Goal: Transaction & Acquisition: Purchase product/service

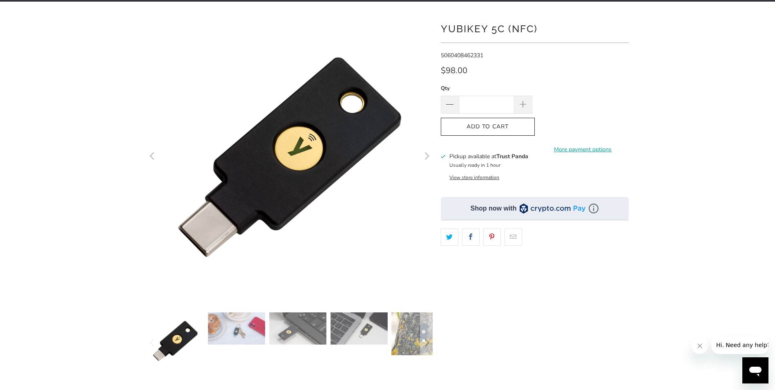
scroll to position [123, 0]
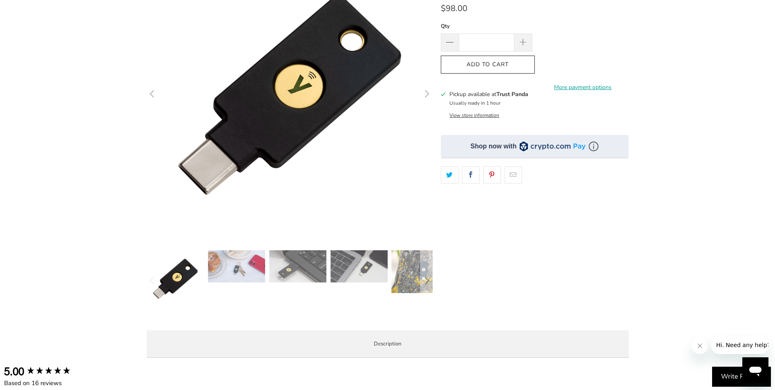
click at [280, 278] on img at bounding box center [297, 266] width 57 height 32
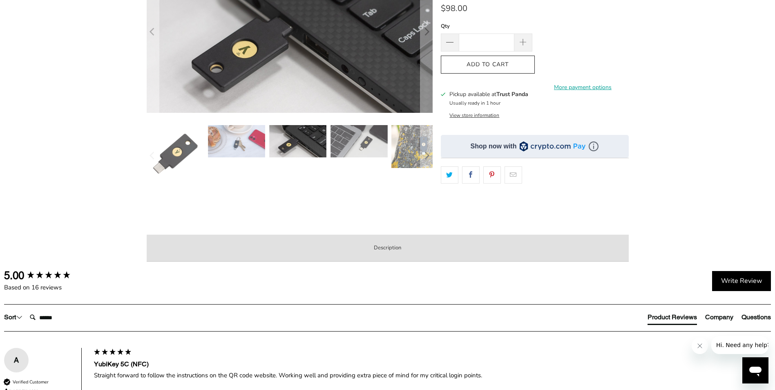
scroll to position [41, 0]
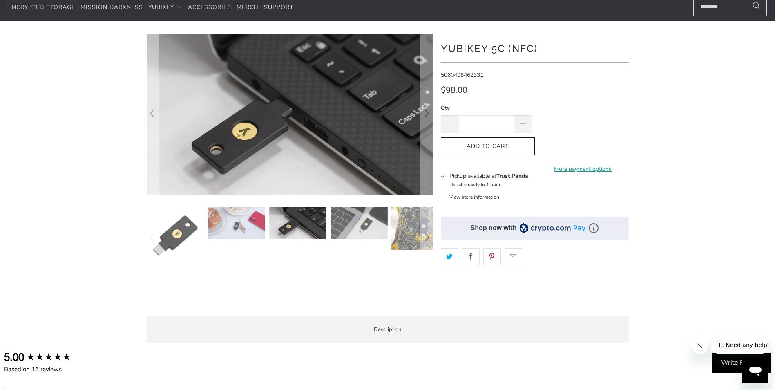
click at [299, 232] on img at bounding box center [297, 223] width 57 height 32
click at [357, 221] on img at bounding box center [358, 223] width 57 height 32
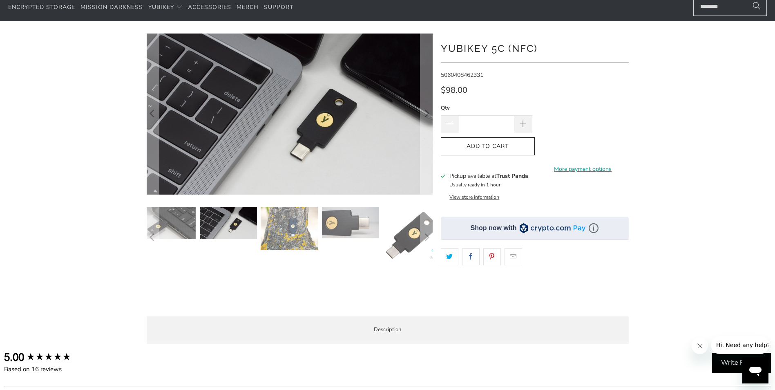
click at [330, 227] on img at bounding box center [350, 222] width 57 height 31
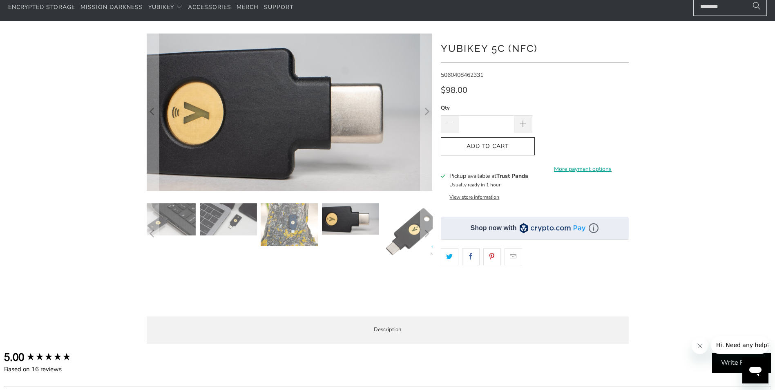
click at [399, 225] on img at bounding box center [411, 231] width 57 height 57
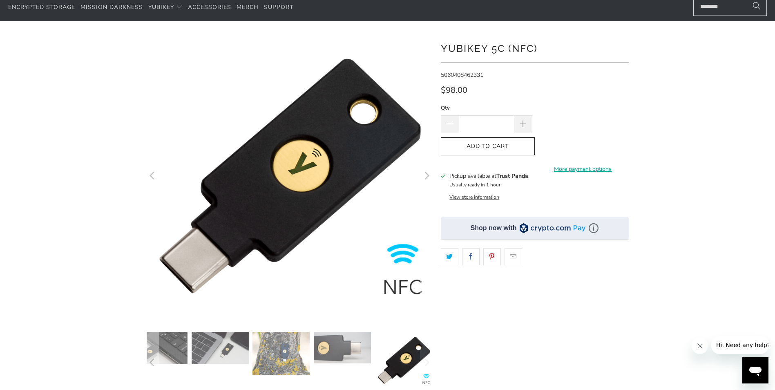
scroll to position [0, 0]
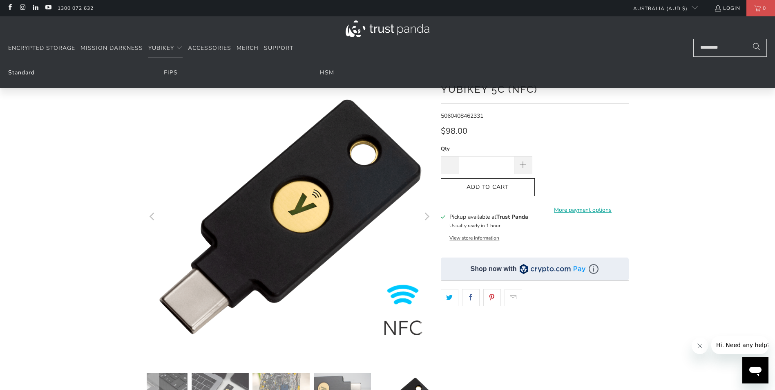
click at [28, 71] on link "Standard" at bounding box center [21, 73] width 27 height 8
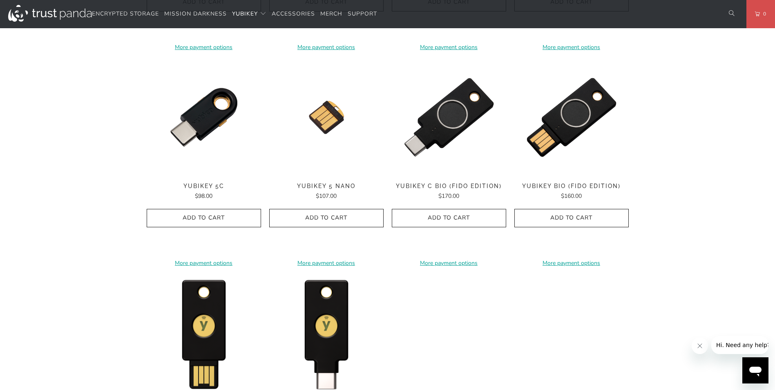
scroll to position [653, 0]
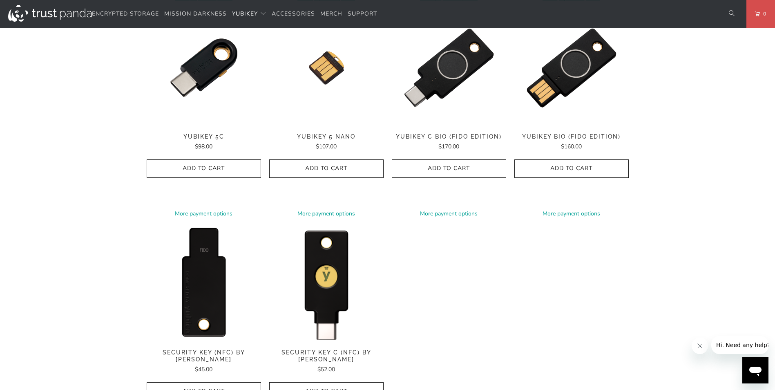
click at [192, 294] on img at bounding box center [204, 283] width 114 height 114
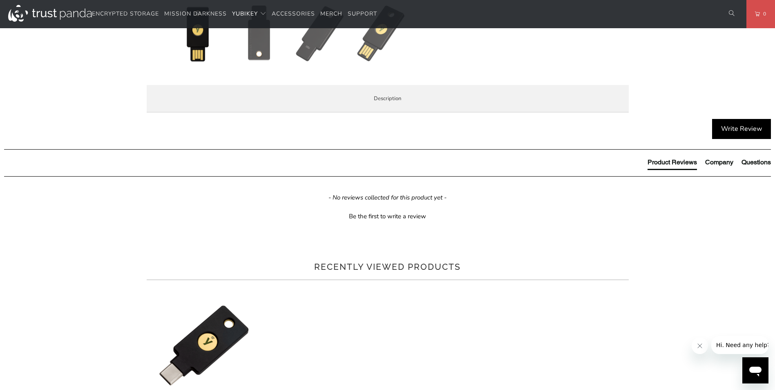
scroll to position [327, 0]
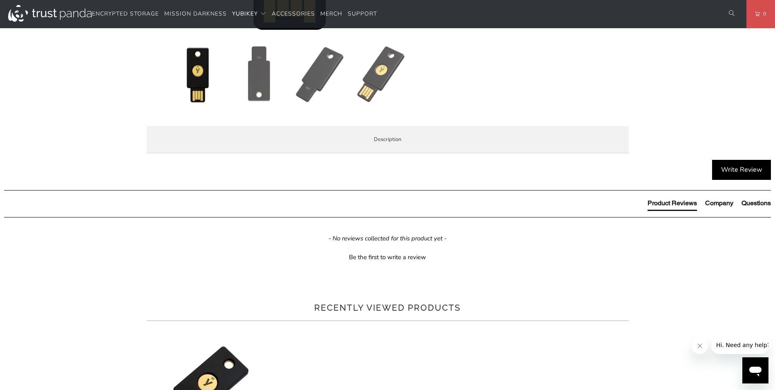
click at [0, 0] on span "Specifications" at bounding box center [0, 0] width 0 height 0
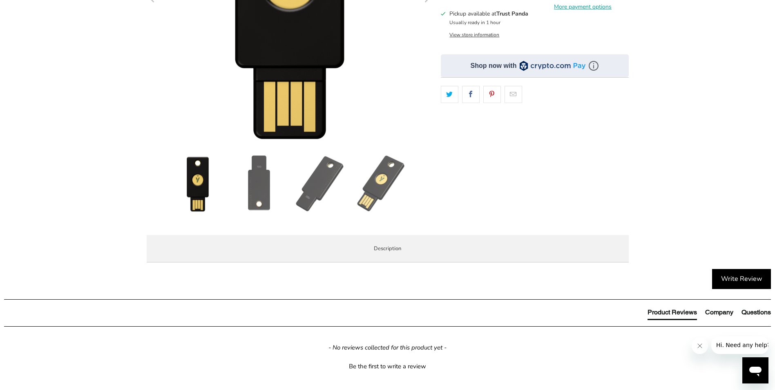
scroll to position [204, 0]
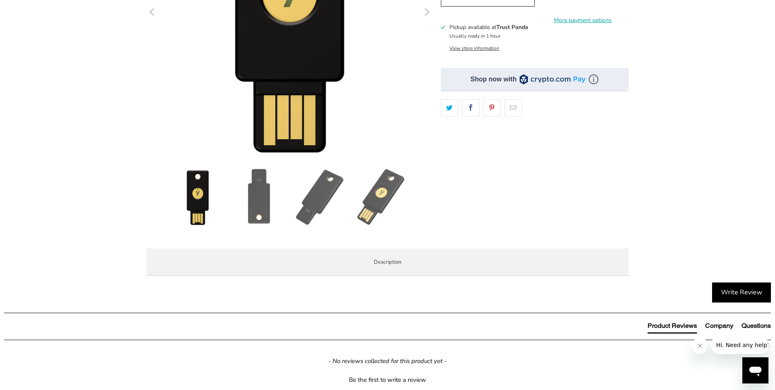
click at [0, 0] on li "Overview" at bounding box center [0, 0] width 0 height 0
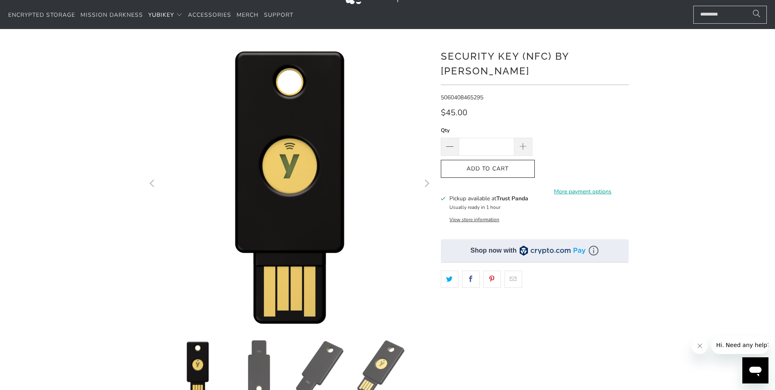
scroll to position [0, 0]
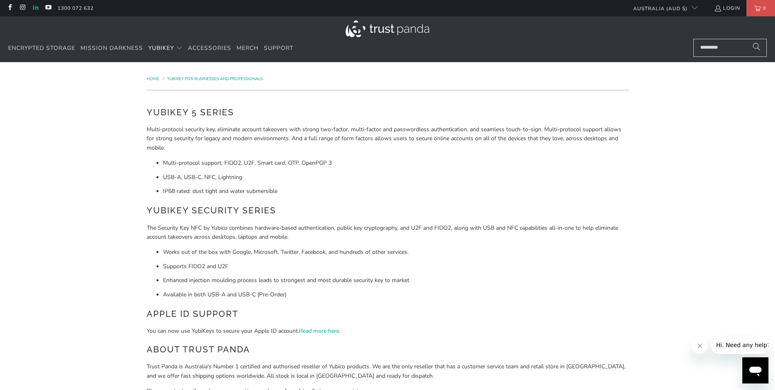
click at [35, 7] on link at bounding box center [35, 8] width 7 height 7
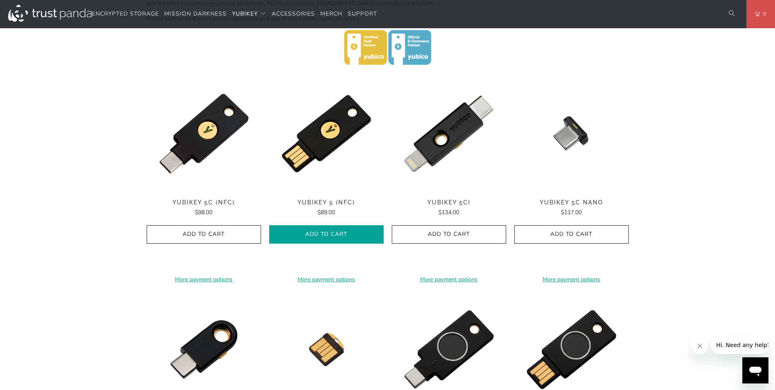
scroll to position [368, 0]
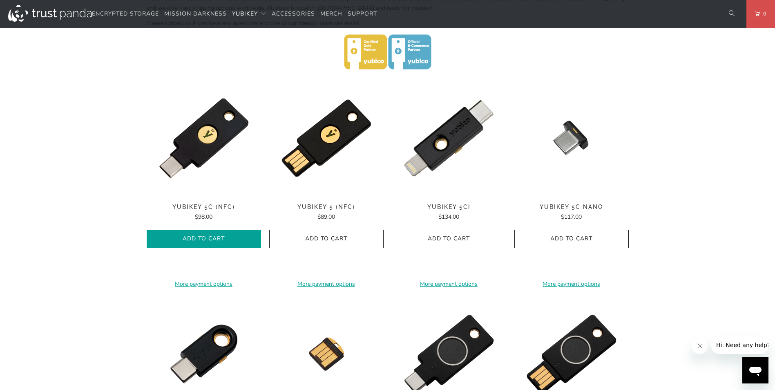
click at [238, 241] on span "Add to Cart" at bounding box center [203, 238] width 97 height 7
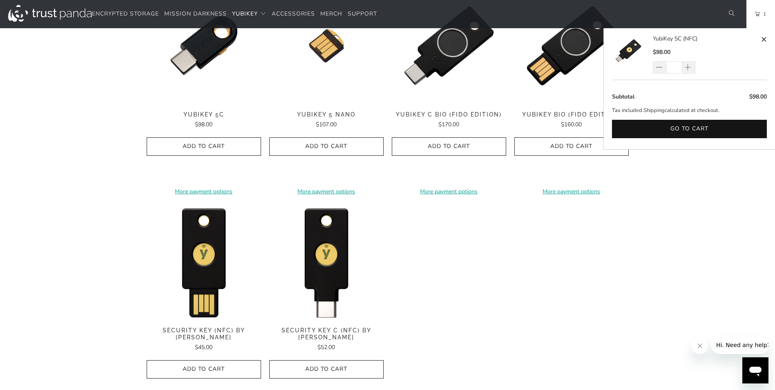
scroll to position [694, 0]
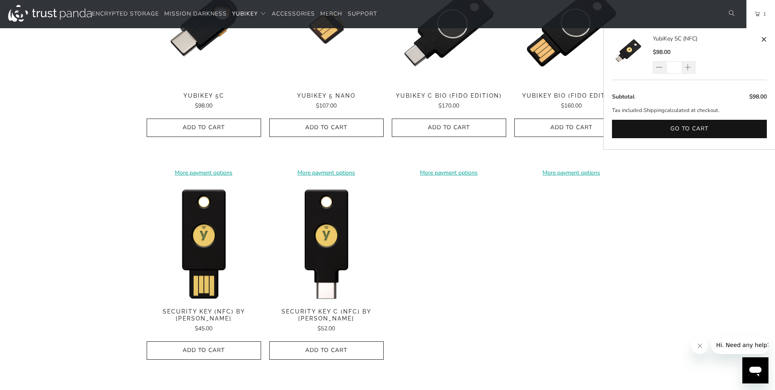
click at [476, 250] on div "**********" at bounding box center [388, 81] width 482 height 654
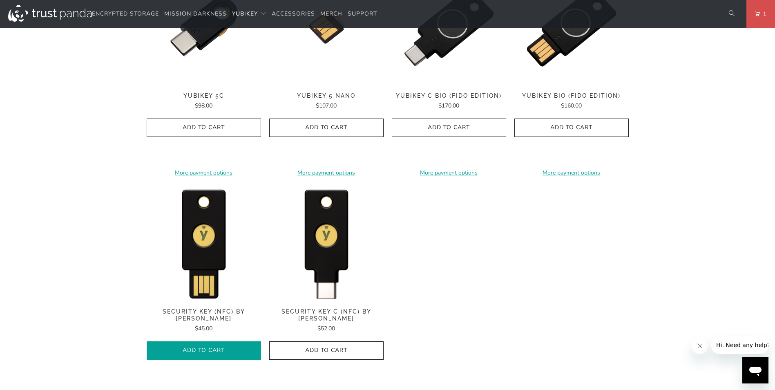
click at [226, 347] on span "Add to Cart" at bounding box center [203, 350] width 97 height 7
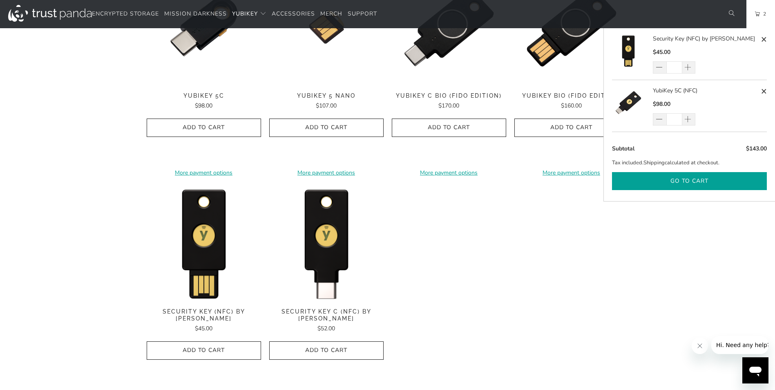
click at [703, 180] on button "Go to cart" at bounding box center [689, 181] width 155 height 18
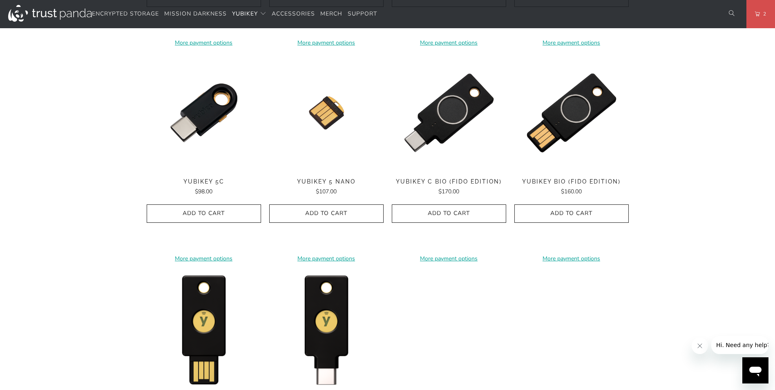
scroll to position [531, 0]
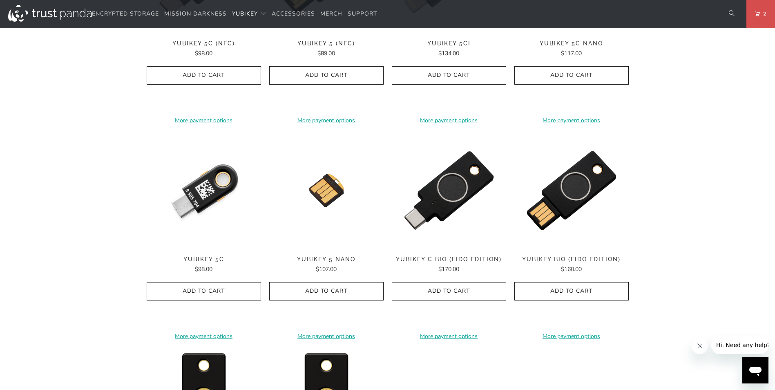
click at [206, 199] on img at bounding box center [204, 190] width 114 height 114
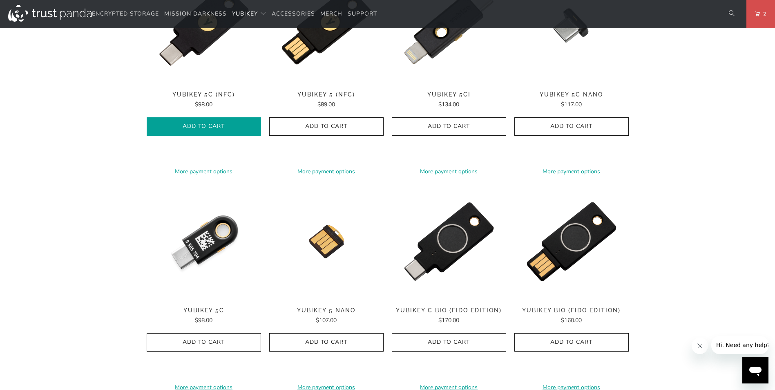
scroll to position [408, 0]
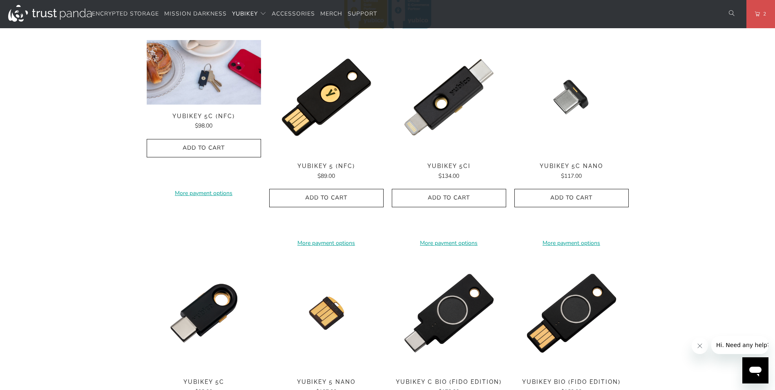
click at [211, 100] on img at bounding box center [204, 72] width 114 height 65
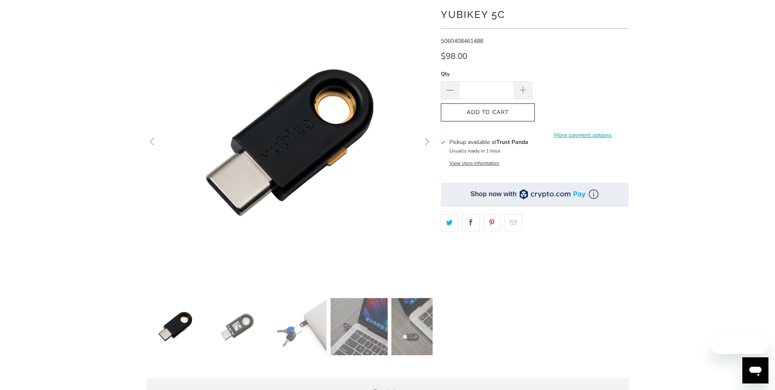
scroll to position [82, 0]
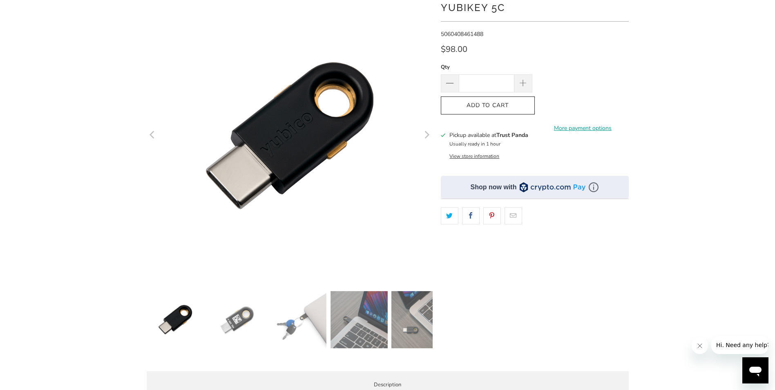
click at [296, 319] on img at bounding box center [297, 319] width 57 height 57
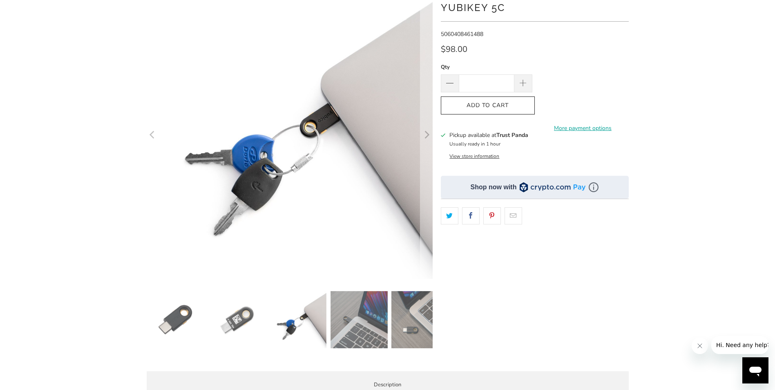
click at [403, 322] on img at bounding box center [419, 319] width 57 height 57
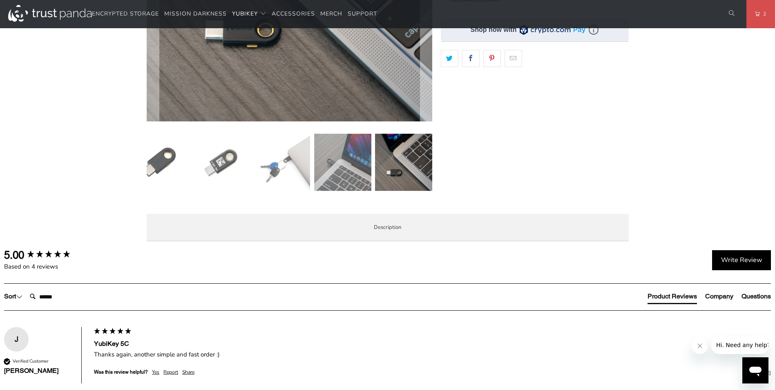
scroll to position [204, 0]
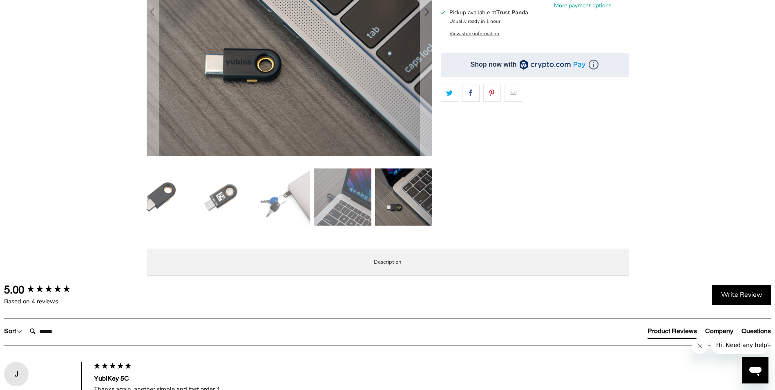
click at [407, 198] on img at bounding box center [403, 196] width 57 height 57
click at [168, 185] on img at bounding box center [158, 196] width 57 height 57
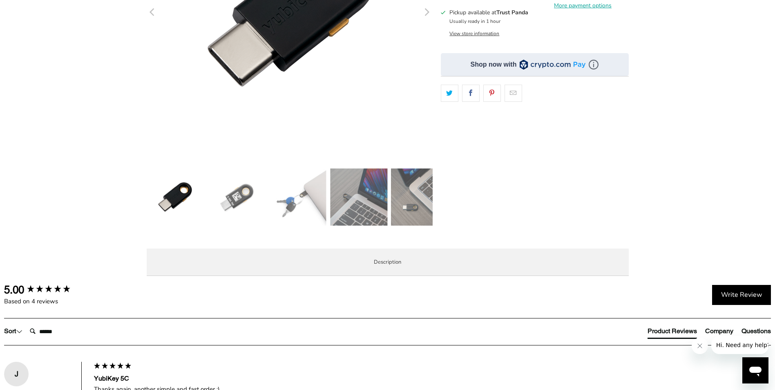
click at [250, 205] on img at bounding box center [235, 196] width 57 height 57
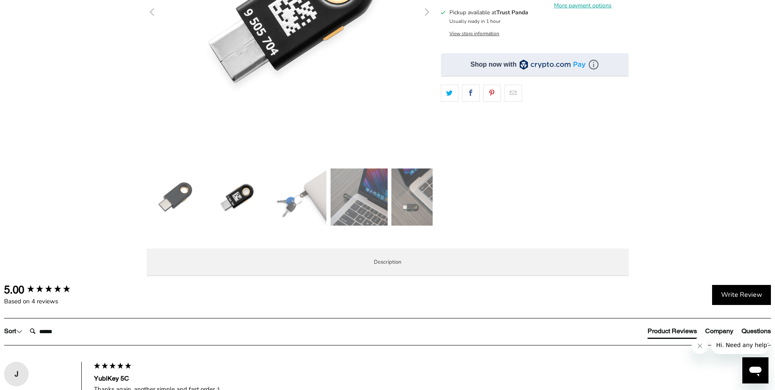
click at [352, 201] on img at bounding box center [358, 196] width 57 height 57
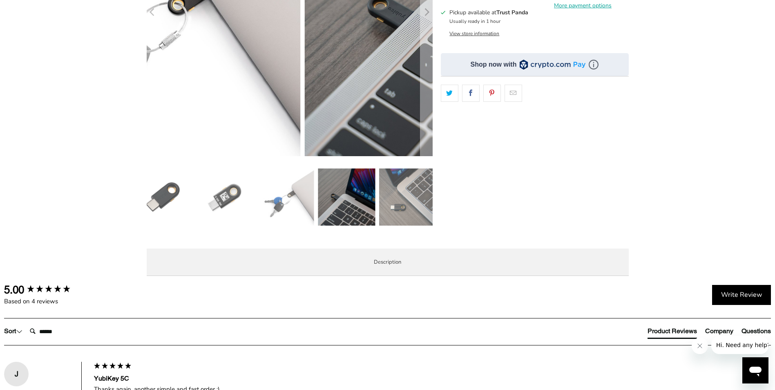
click at [403, 198] on img at bounding box center [407, 196] width 57 height 57
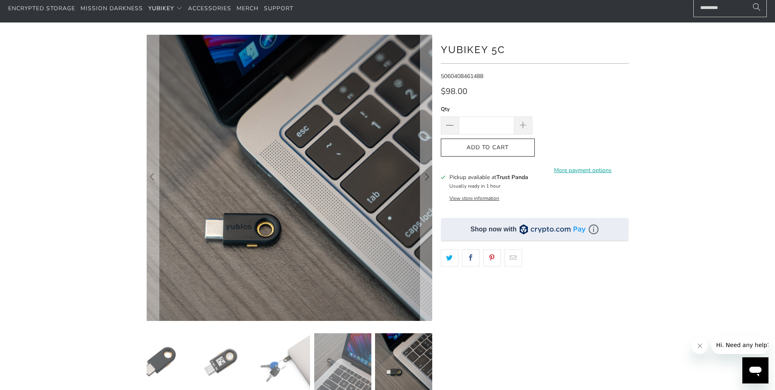
scroll to position [0, 0]
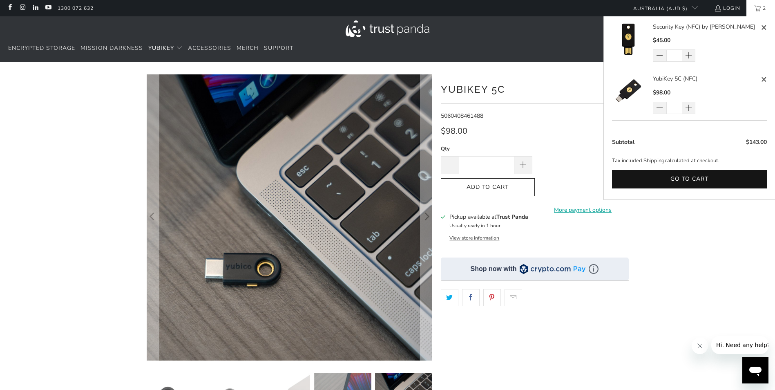
click at [684, 29] on link "Security Key (NFC) by [PERSON_NAME]" at bounding box center [706, 26] width 106 height 9
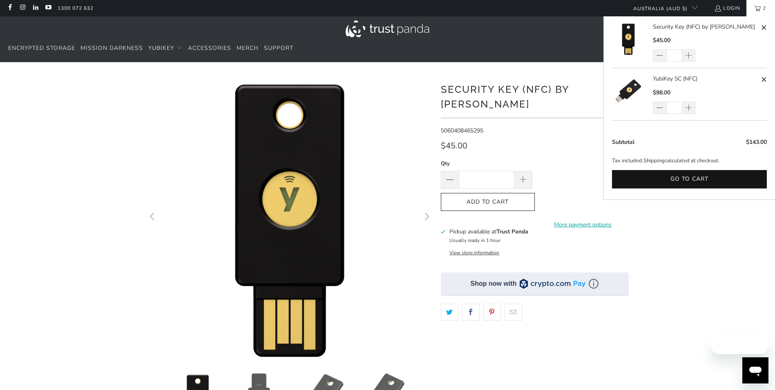
click at [664, 82] on link "YubiKey 5C (NFC)" at bounding box center [706, 78] width 106 height 9
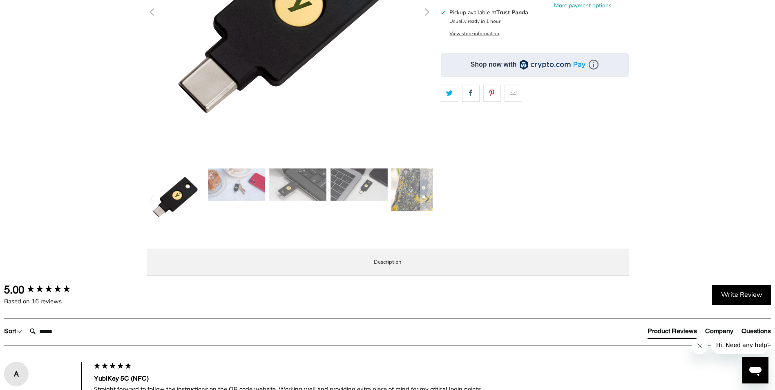
click at [232, 198] on img at bounding box center [236, 184] width 57 height 32
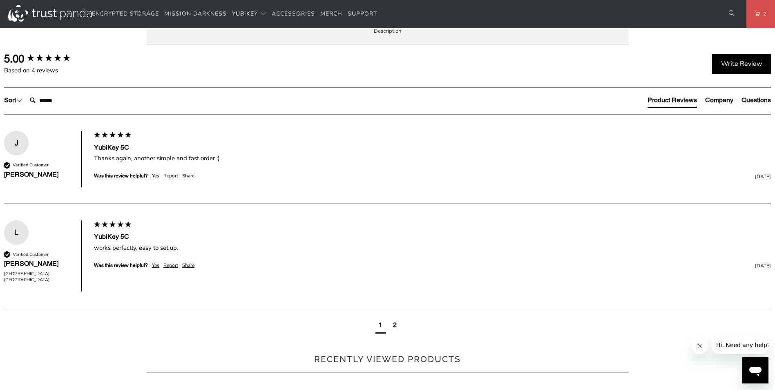
scroll to position [449, 0]
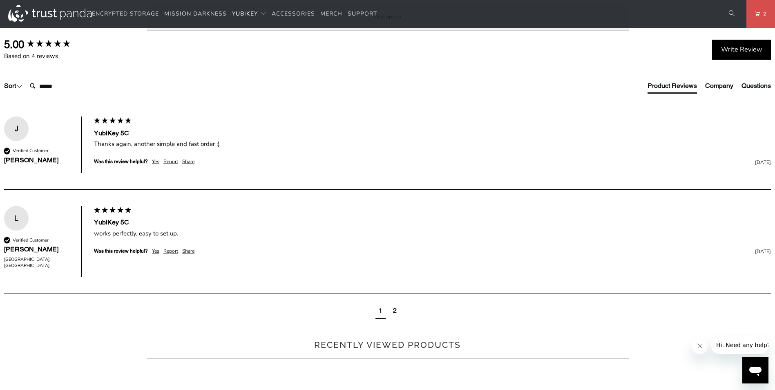
click at [0, 0] on span "Specifications" at bounding box center [0, 0] width 0 height 0
click at [0, 0] on td "Passwordless, Strong Two Factor, Strong Multi-Factor" at bounding box center [0, 0] width 0 height 0
click at [0, 0] on span "Overview" at bounding box center [0, 0] width 0 height 0
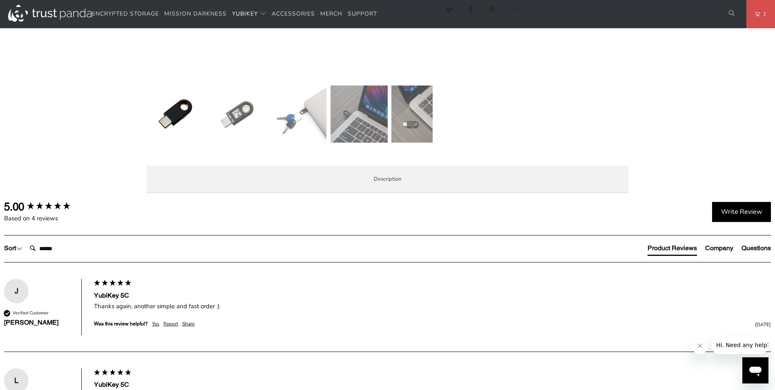
scroll to position [204, 0]
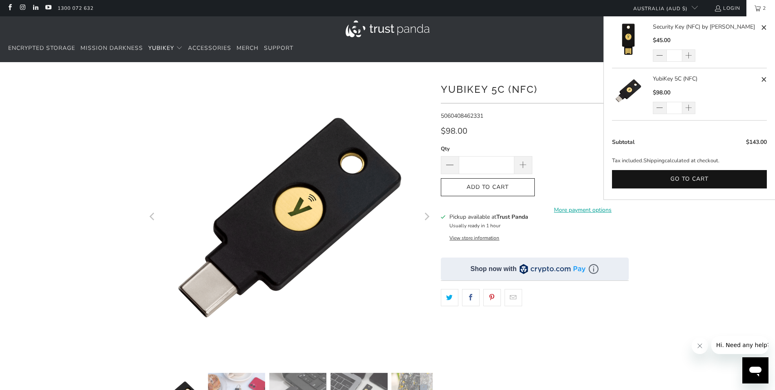
click at [760, 11] on span "2" at bounding box center [763, 8] width 7 height 16
